Goal: Find specific page/section: Find specific page/section

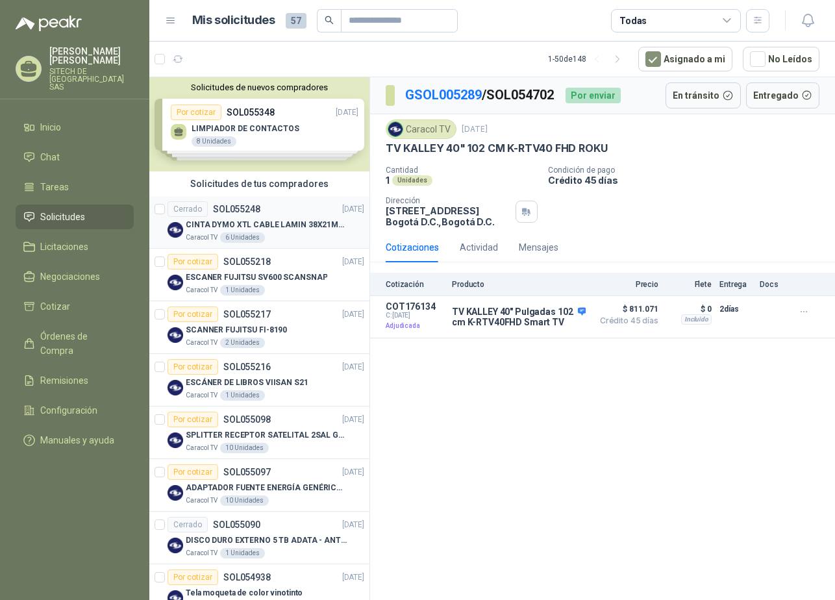
click at [225, 223] on p "CINTA DYMO XTL CABLE LAMIN 38X21MMBLANCO" at bounding box center [267, 225] width 162 height 12
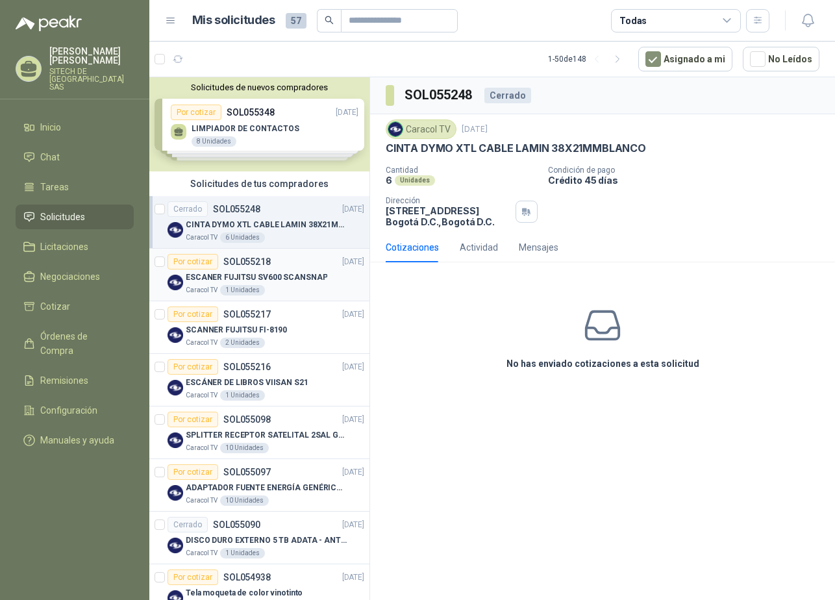
click at [253, 272] on p "ESCANER FUJITSU SV600 SCANSNAP" at bounding box center [257, 278] width 142 height 12
